Goal: Information Seeking & Learning: Learn about a topic

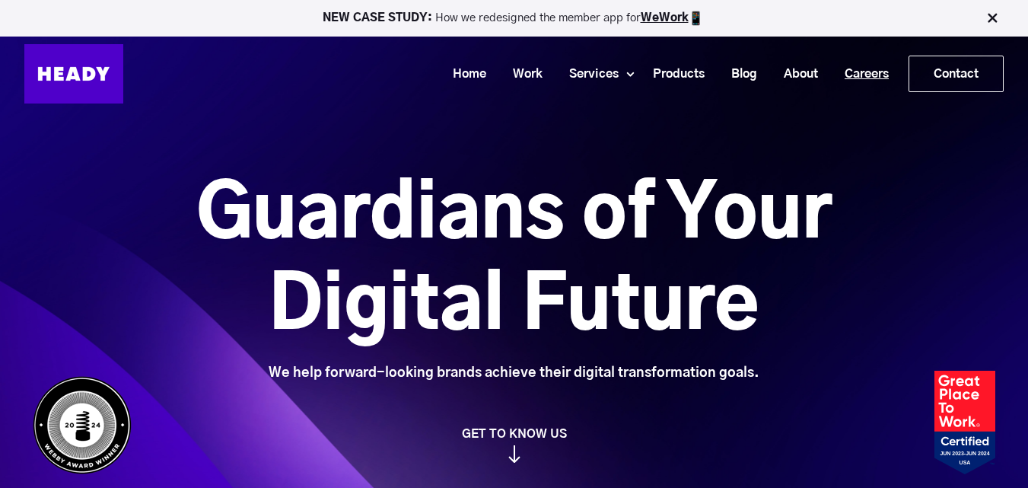
click at [859, 65] on link "Careers" at bounding box center [861, 74] width 71 height 28
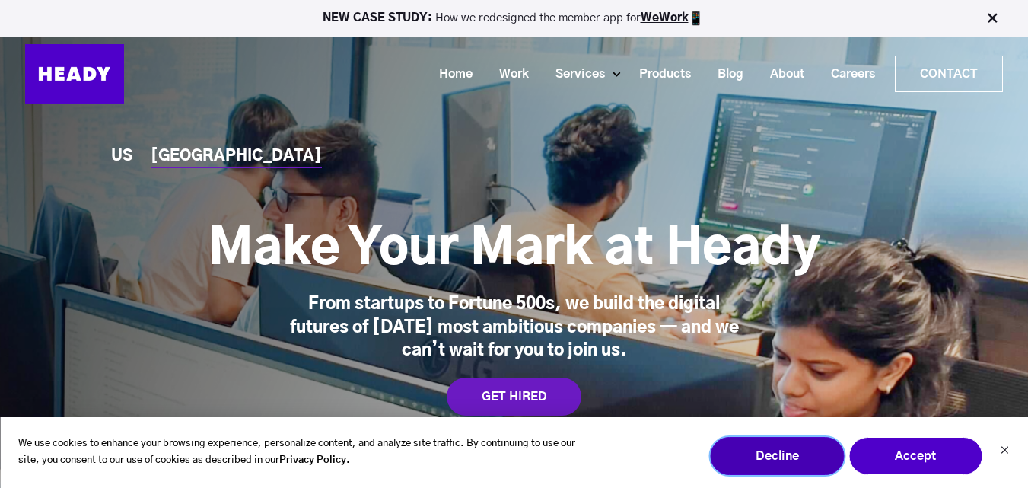
click at [805, 458] on button "Decline" at bounding box center [777, 456] width 134 height 38
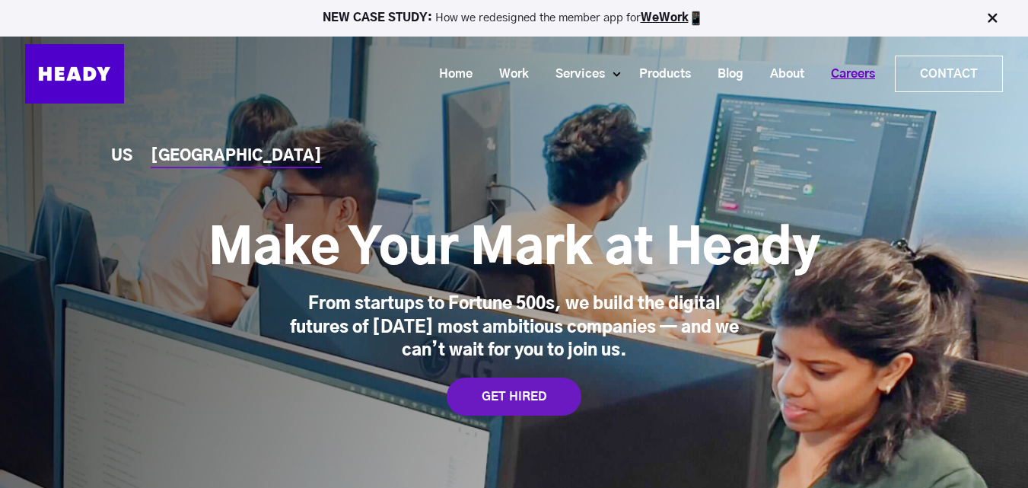
click at [831, 81] on link "Careers" at bounding box center [847, 74] width 71 height 28
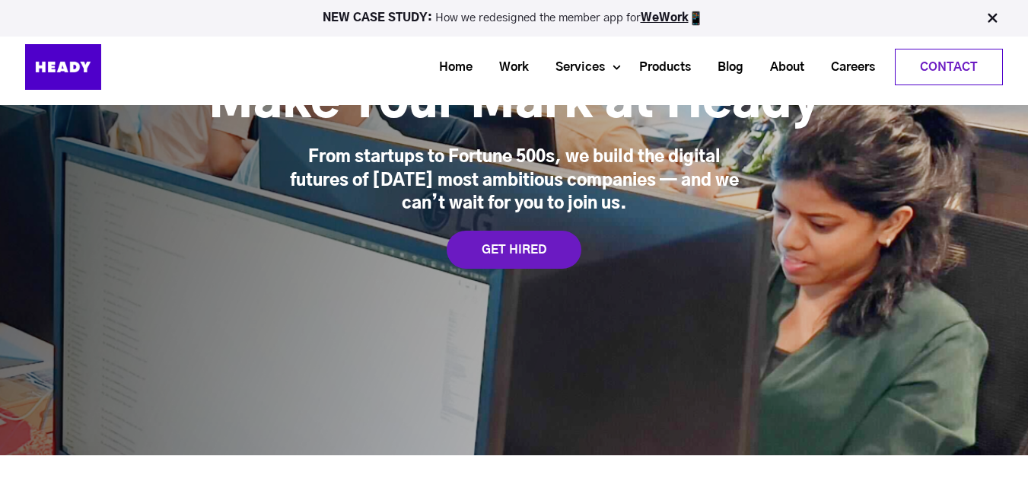
scroll to position [148, 0]
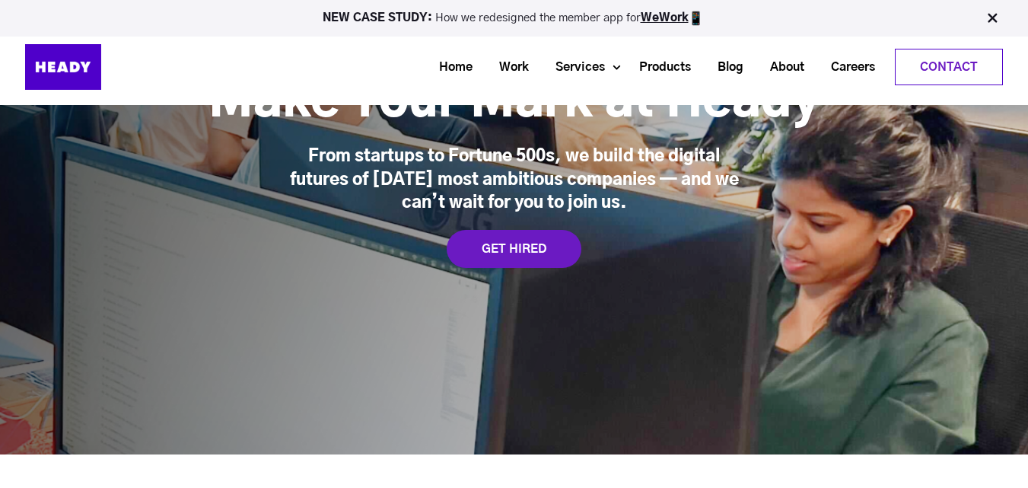
click at [550, 229] on div "US [GEOGRAPHIC_DATA] Make Your Mark at [GEOGRAPHIC_DATA] From startups to Fortu…" at bounding box center [514, 153] width 1009 height 229
click at [528, 250] on div "GET HIRED" at bounding box center [514, 249] width 135 height 38
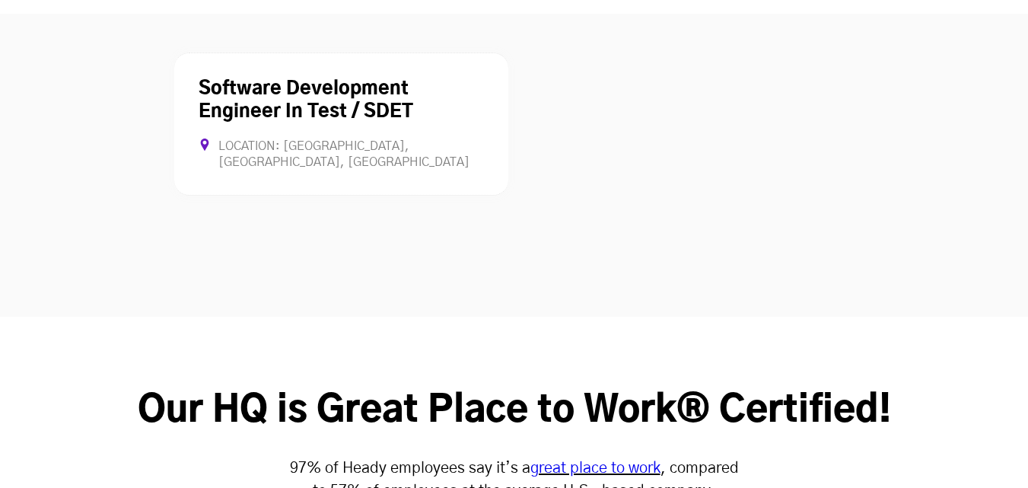
scroll to position [4057, 0]
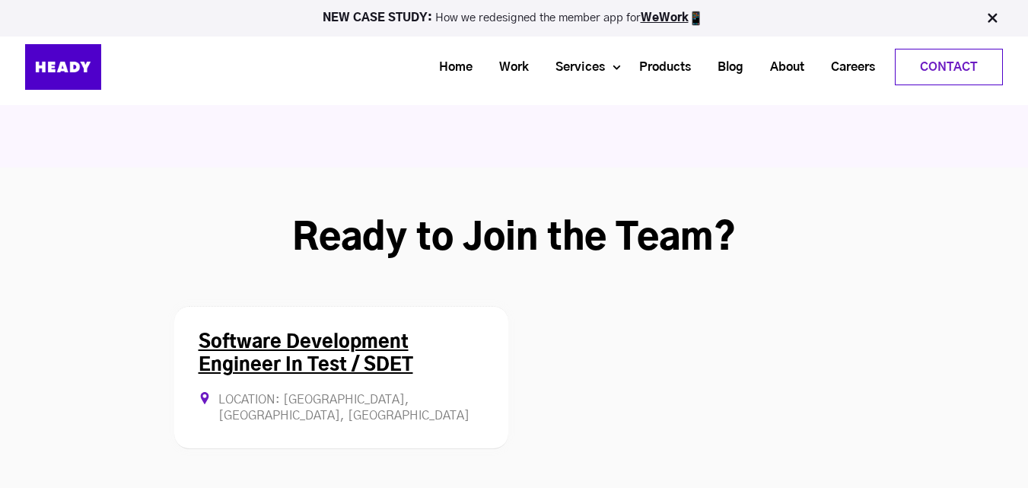
click at [314, 306] on div "Software Development Engineer In Test / SDET Location: Mumbai, Maharashtra, Ind…" at bounding box center [341, 377] width 334 height 143
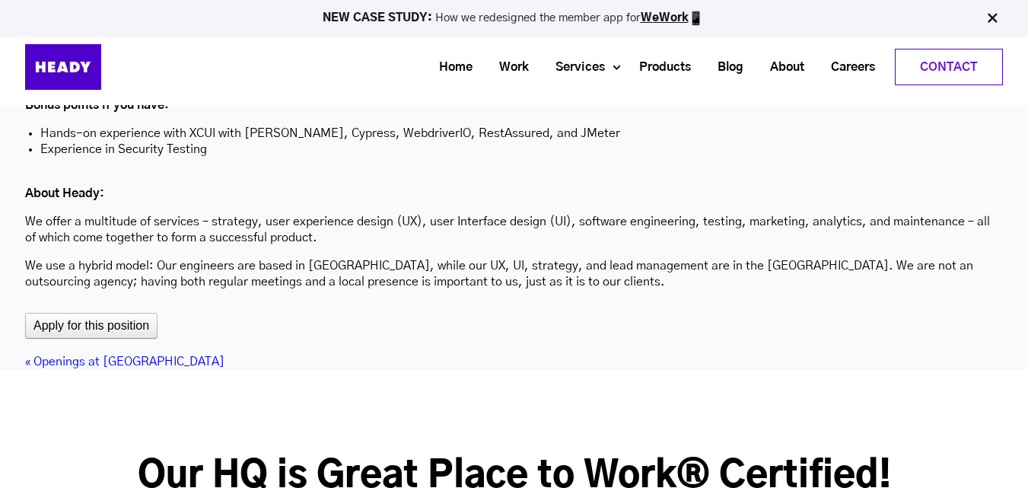
scroll to position [4759, 0]
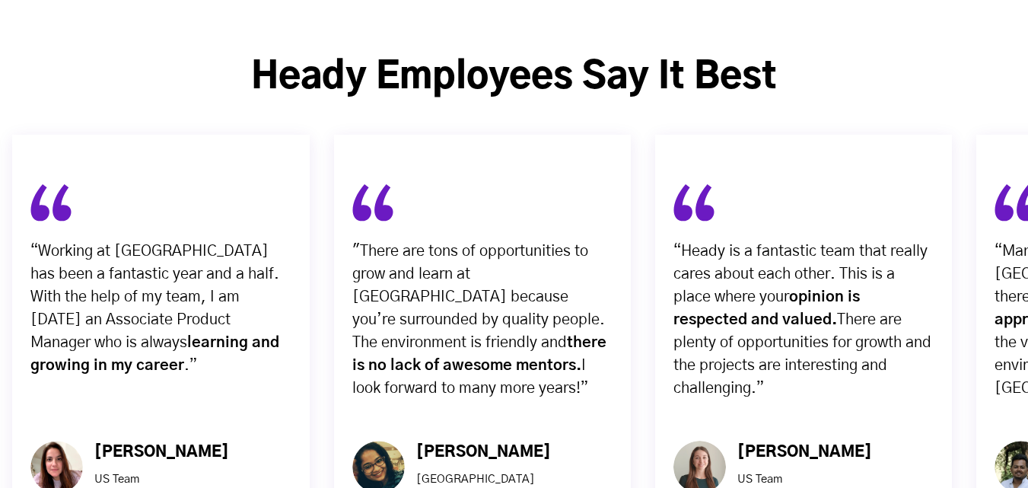
scroll to position [4212, 0]
